Goal: Check status: Check status

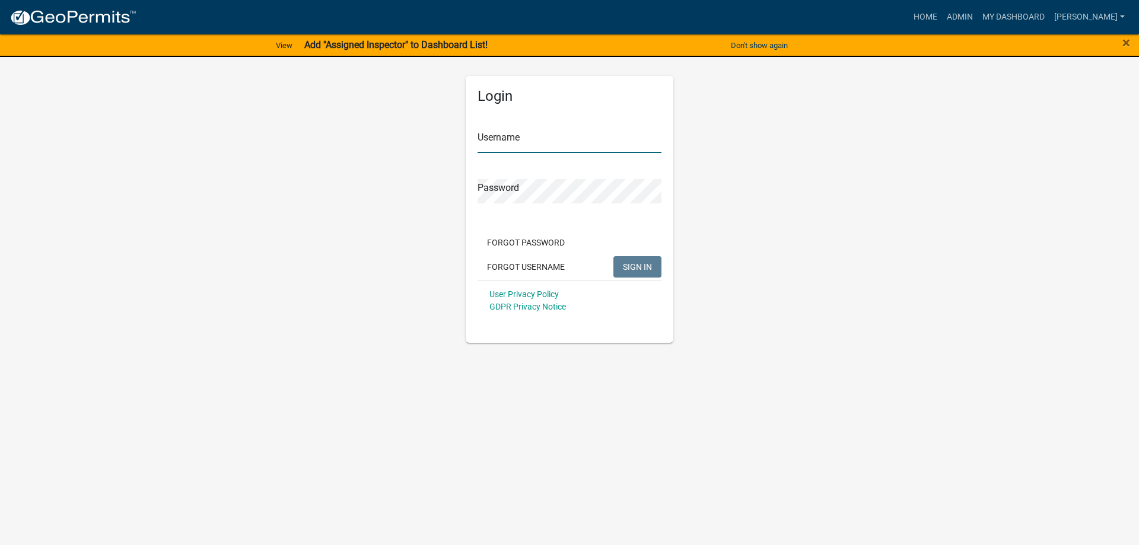
type input "[PERSON_NAME]"
click at [635, 269] on span "SIGN IN" at bounding box center [637, 266] width 29 height 9
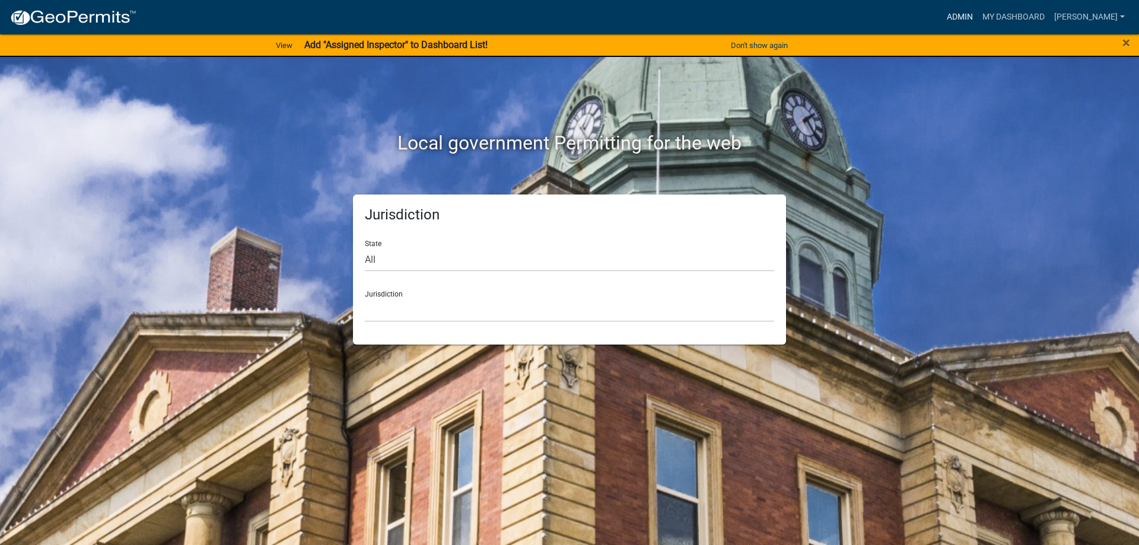
click at [978, 17] on link "Admin" at bounding box center [960, 17] width 36 height 23
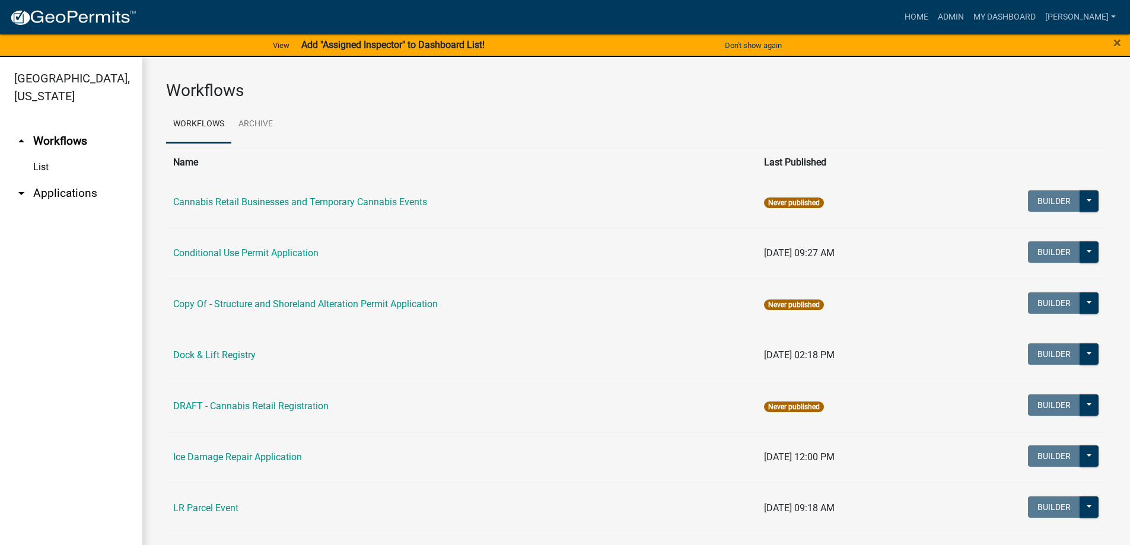
click at [66, 192] on link "arrow_drop_down Applications" at bounding box center [71, 193] width 142 height 28
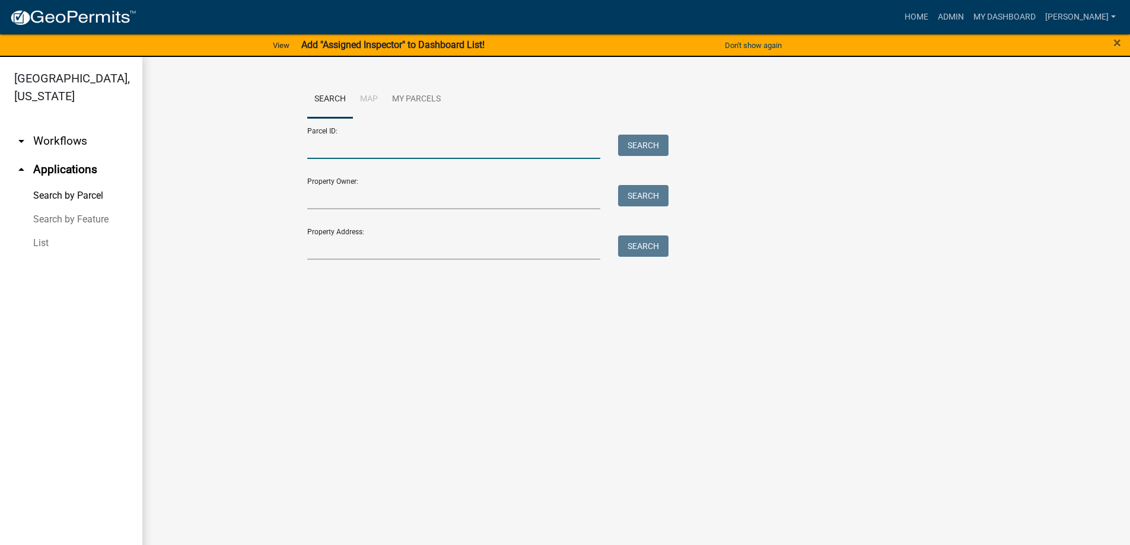
click at [361, 155] on input "Parcel ID:" at bounding box center [454, 147] width 294 height 24
click at [342, 146] on input "Parcel ID:" at bounding box center [454, 147] width 294 height 24
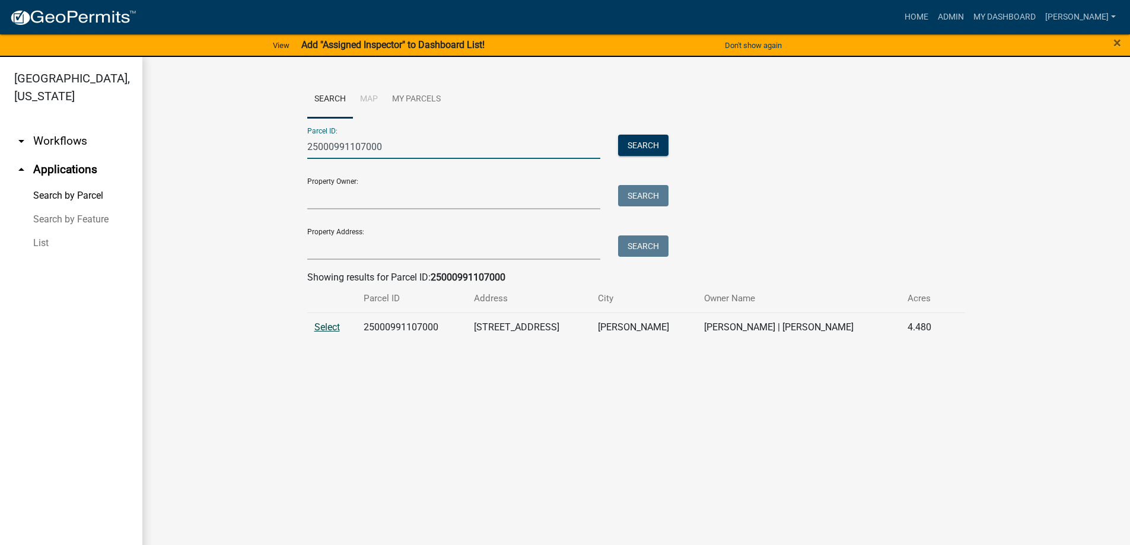
type input "25000991107000"
click at [320, 327] on span "Select" at bounding box center [327, 327] width 26 height 11
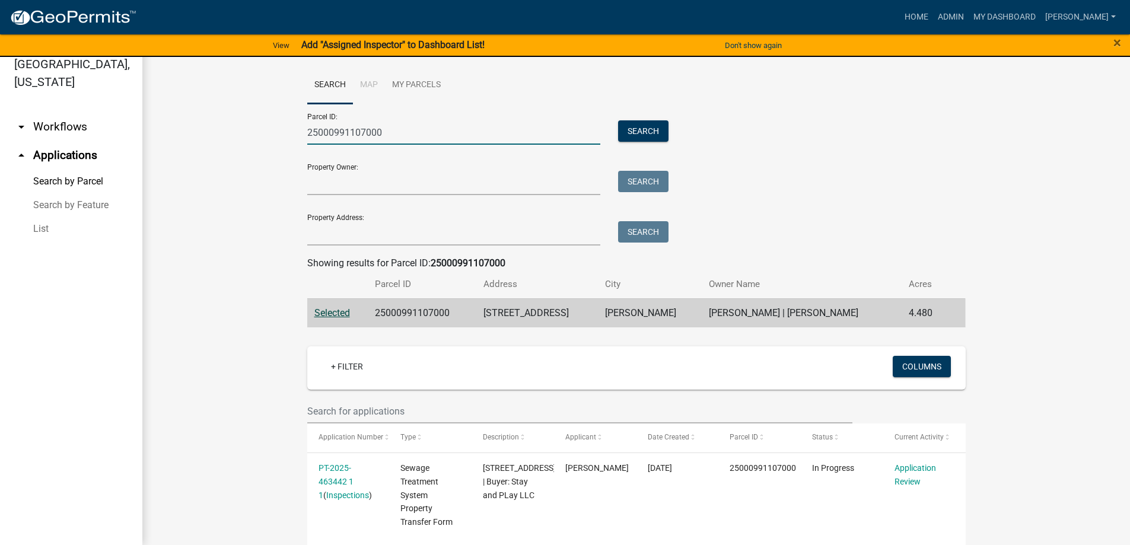
click at [407, 122] on input "25000991107000" at bounding box center [454, 132] width 294 height 24
click at [644, 129] on button "Search" at bounding box center [643, 130] width 50 height 21
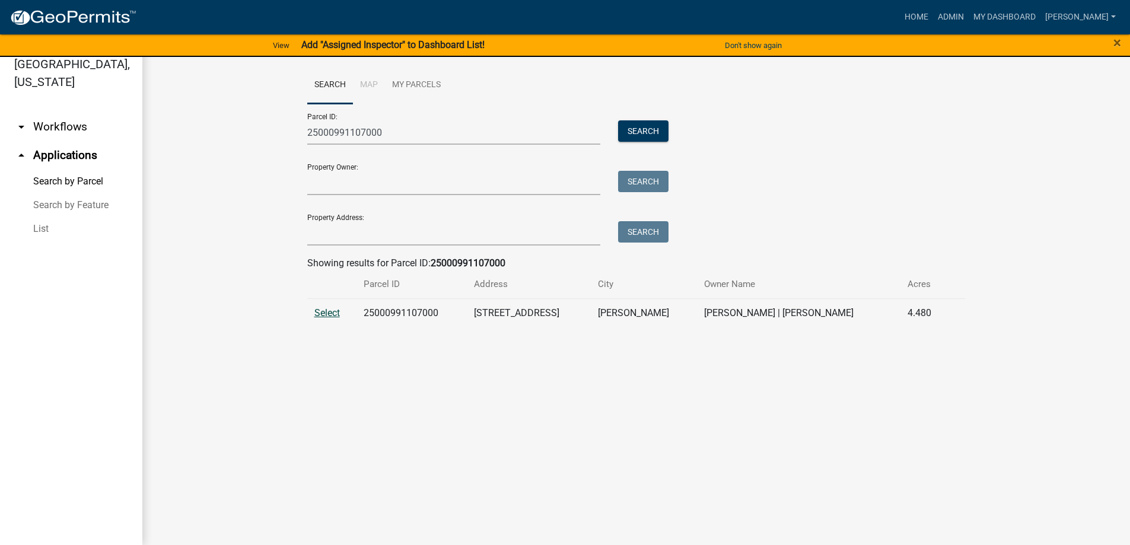
click at [332, 314] on span "Select" at bounding box center [327, 312] width 26 height 11
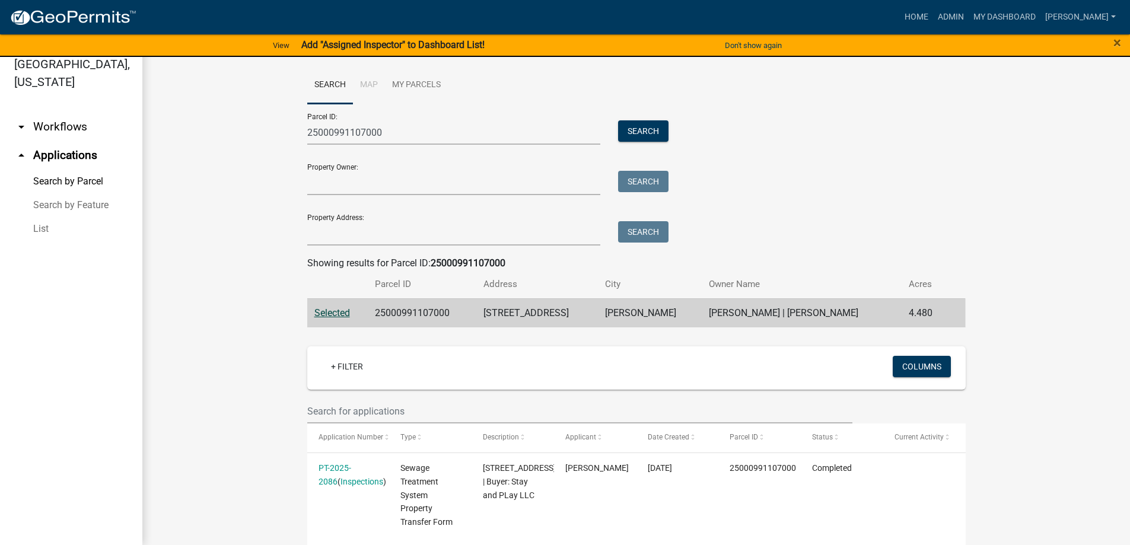
scroll to position [198, 0]
